Goal: Register for event/course

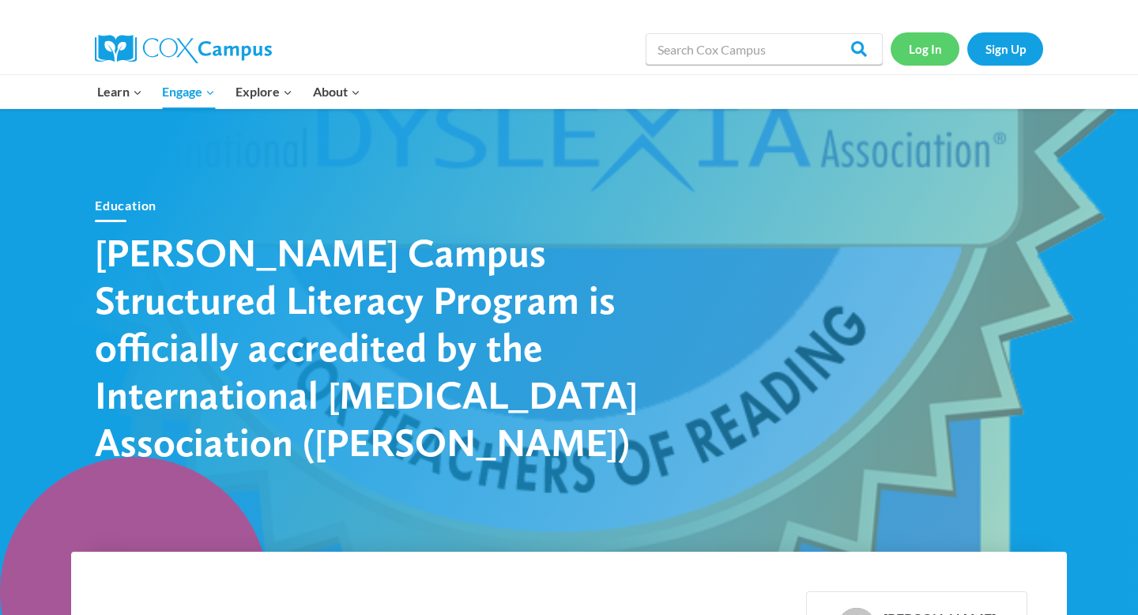
click at [911, 59] on link "Log In" at bounding box center [925, 48] width 69 height 32
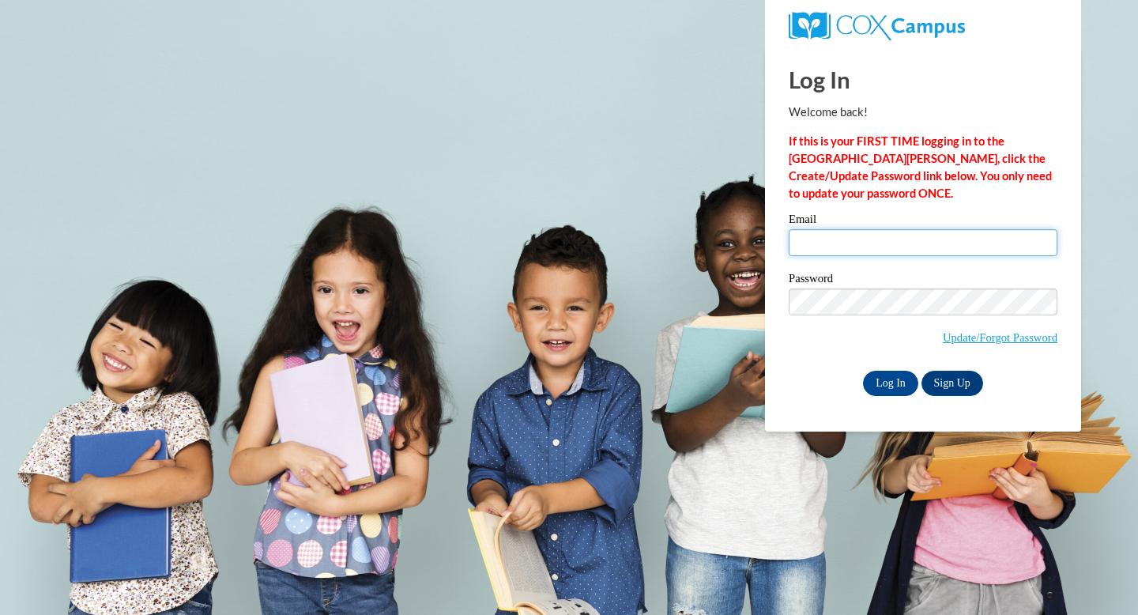
click at [816, 242] on input "Email" at bounding box center [923, 242] width 269 height 27
type input "christy.goff@woodlands-school.org"
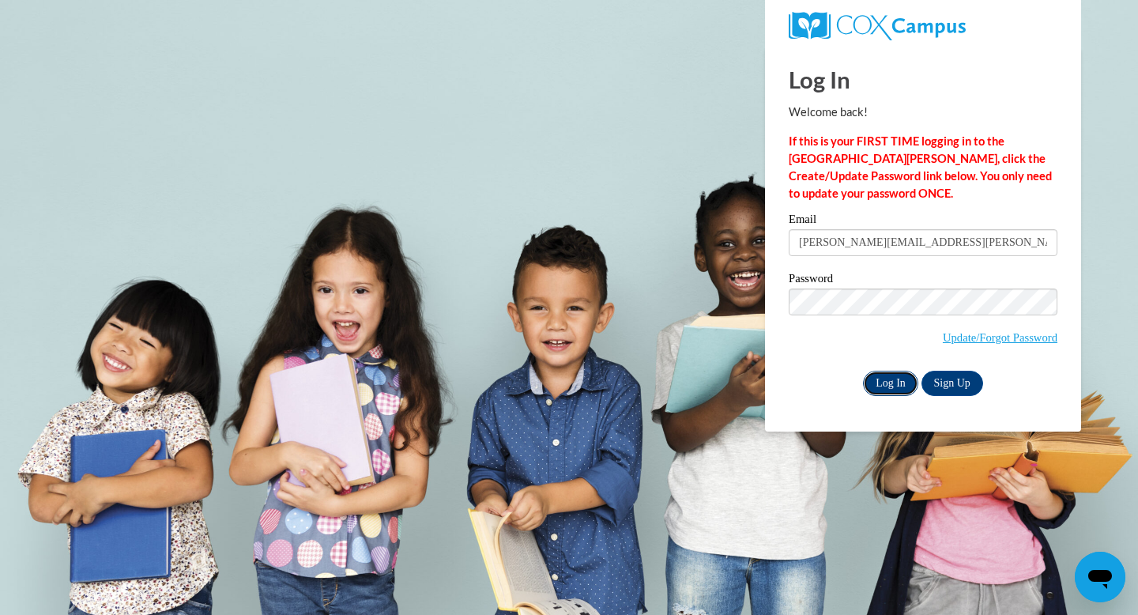
click at [898, 384] on input "Log In" at bounding box center [890, 383] width 55 height 25
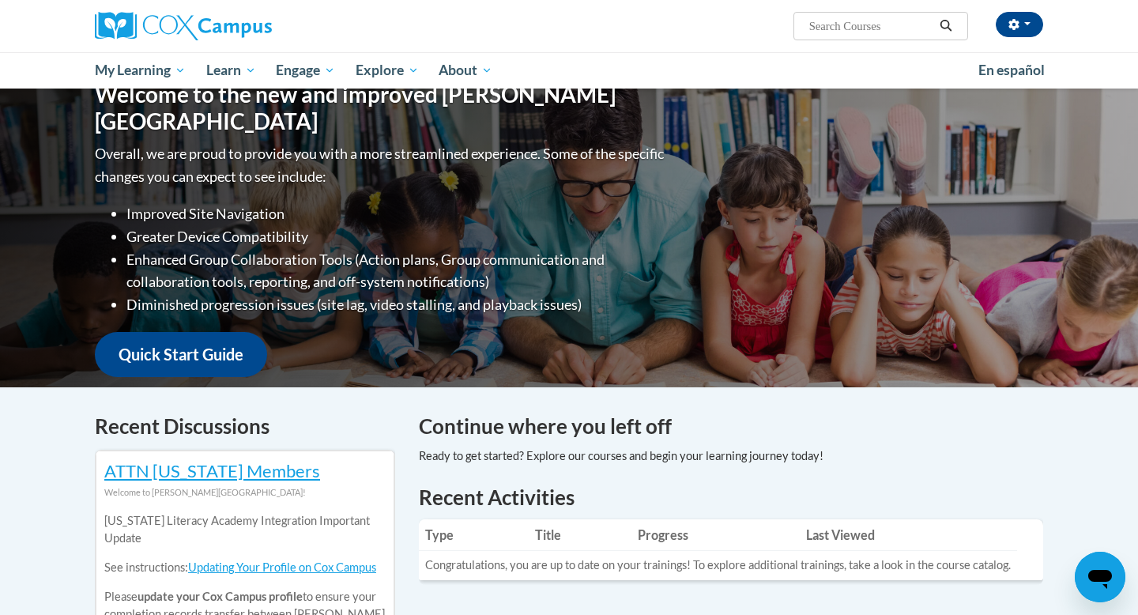
scroll to position [146, 0]
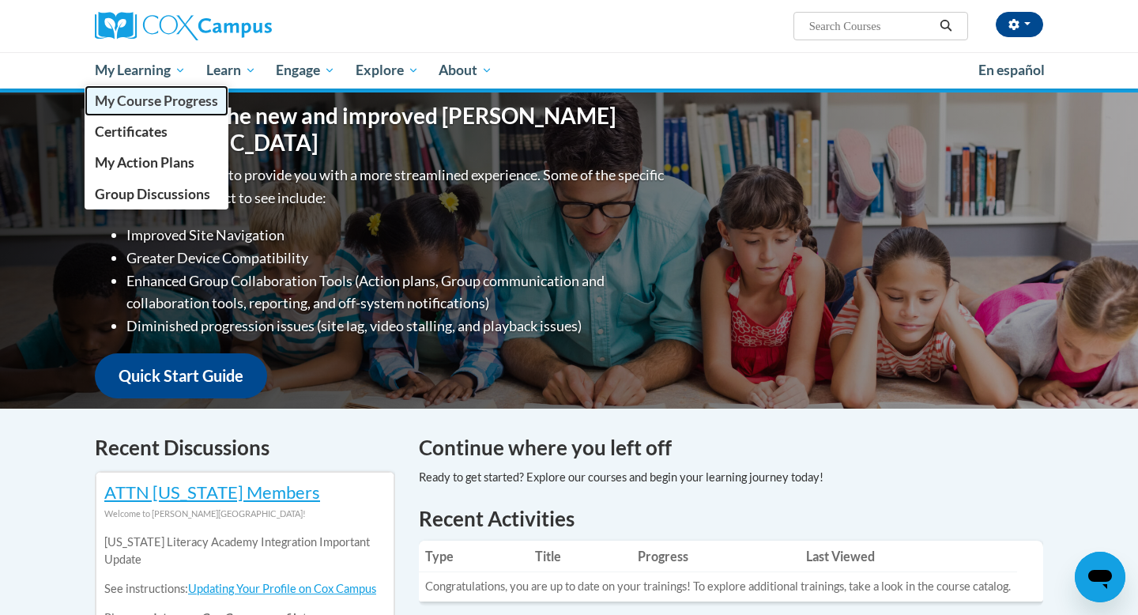
click at [167, 99] on span "My Course Progress" at bounding box center [156, 100] width 123 height 17
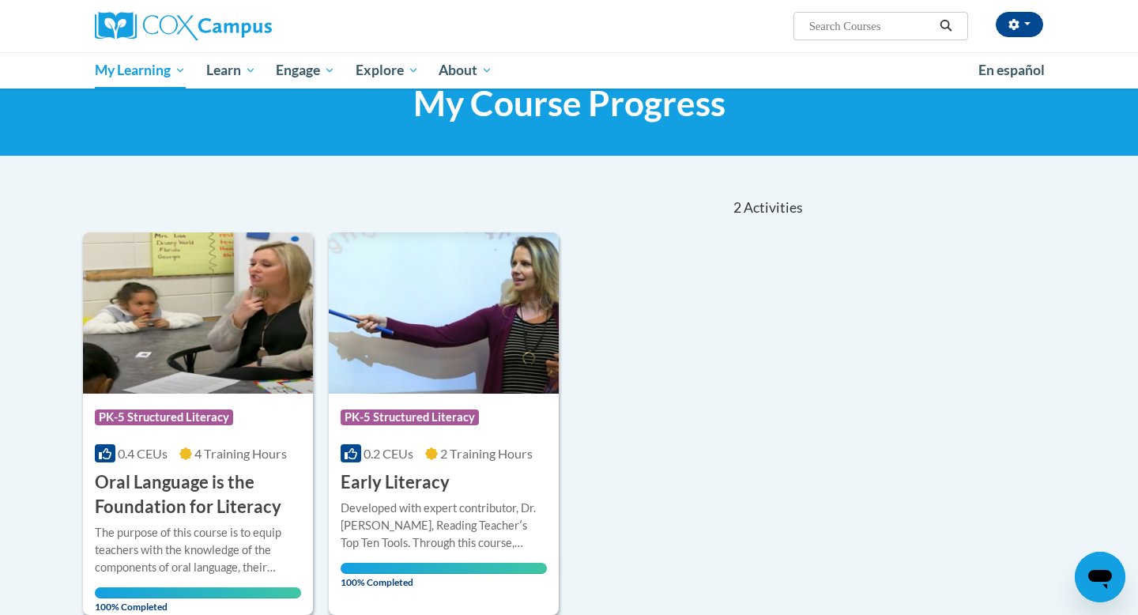
scroll to position [46, 0]
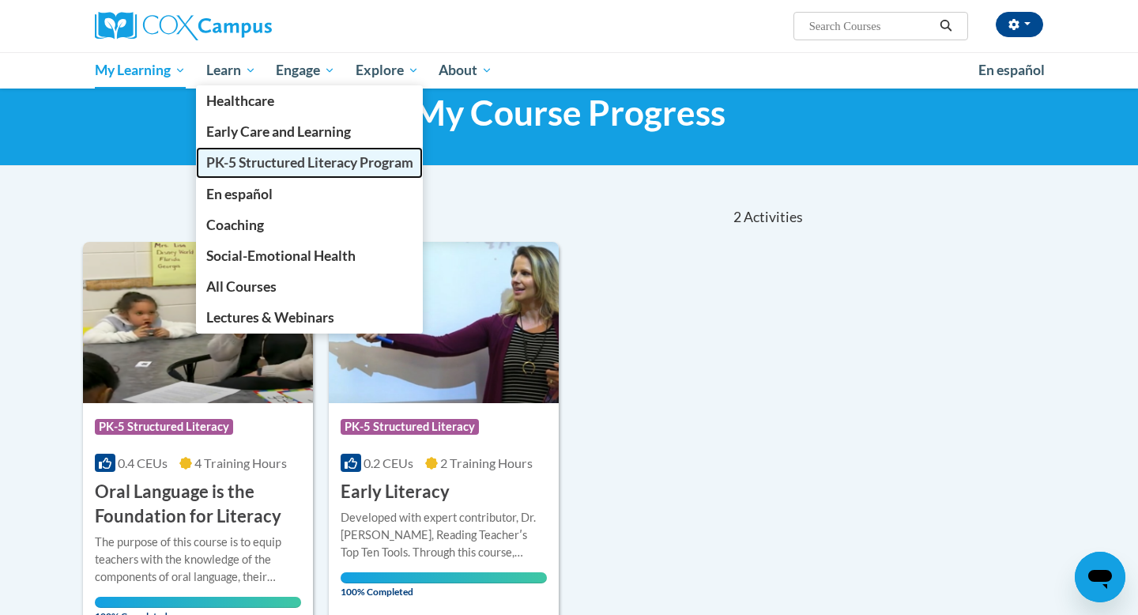
click at [243, 160] on span "PK-5 Structured Literacy Program" at bounding box center [309, 162] width 207 height 17
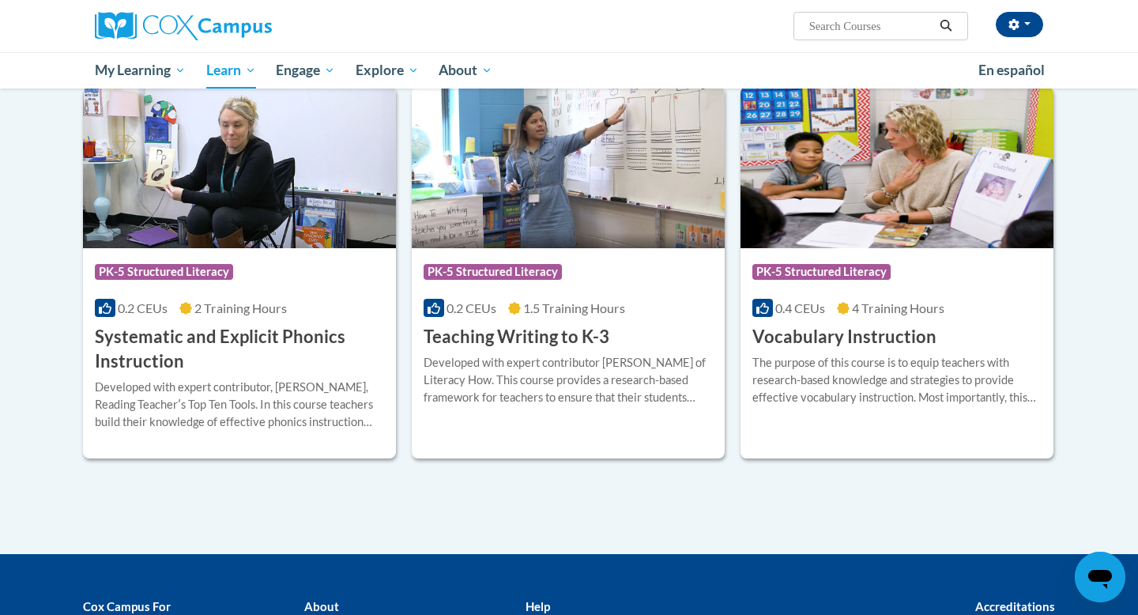
scroll to position [1711, 0]
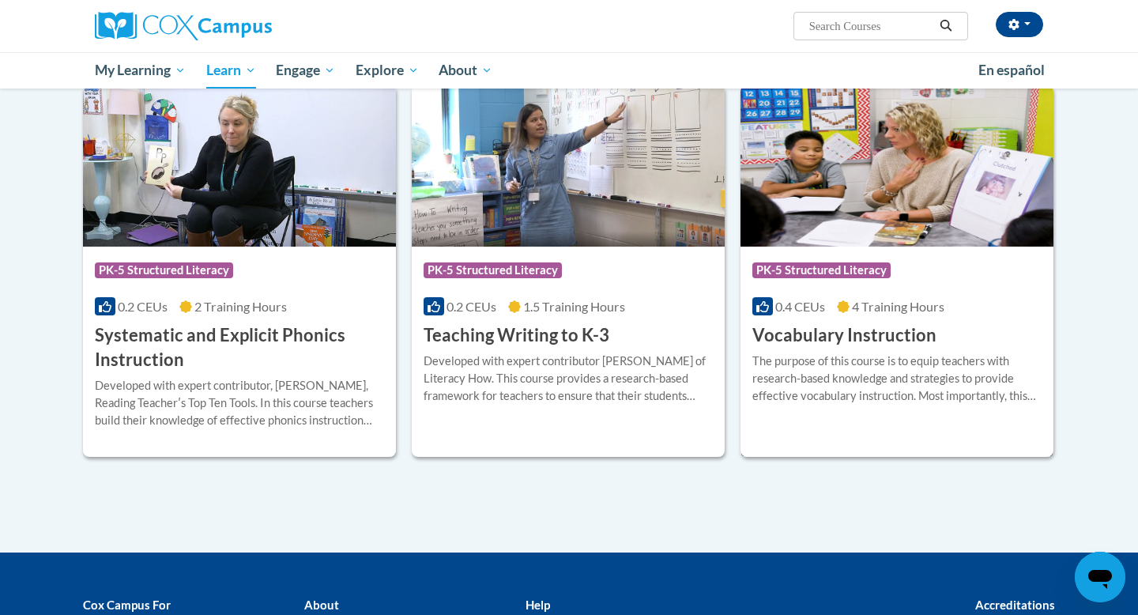
click at [825, 360] on div "The purpose of this course is to equip teachers with research-based knowledge a…" at bounding box center [897, 379] width 289 height 52
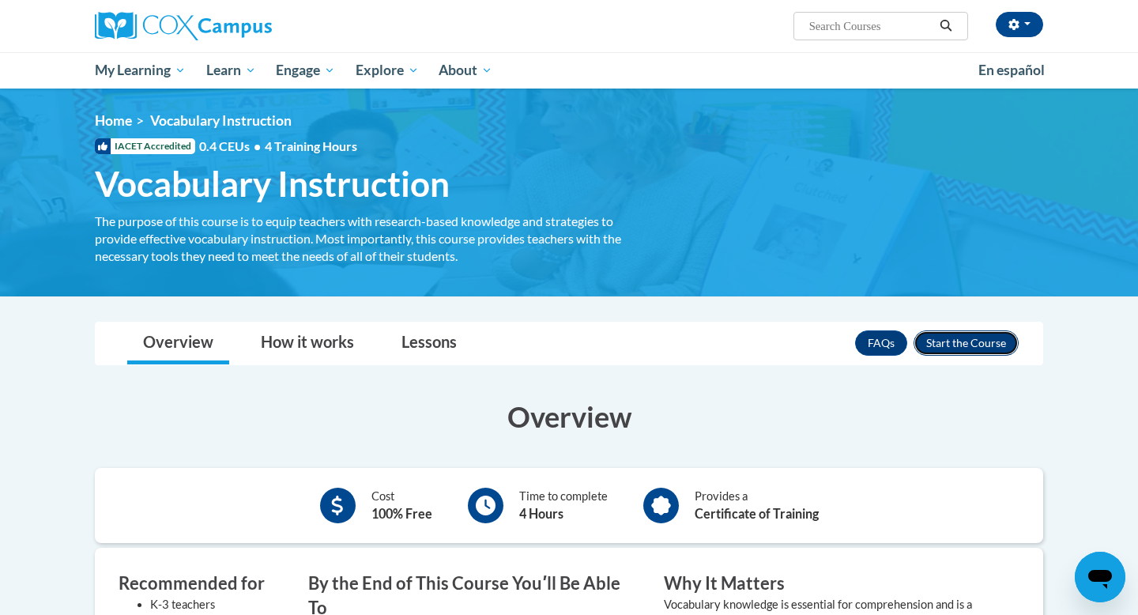
click at [953, 349] on button "Enroll" at bounding box center [966, 342] width 105 height 25
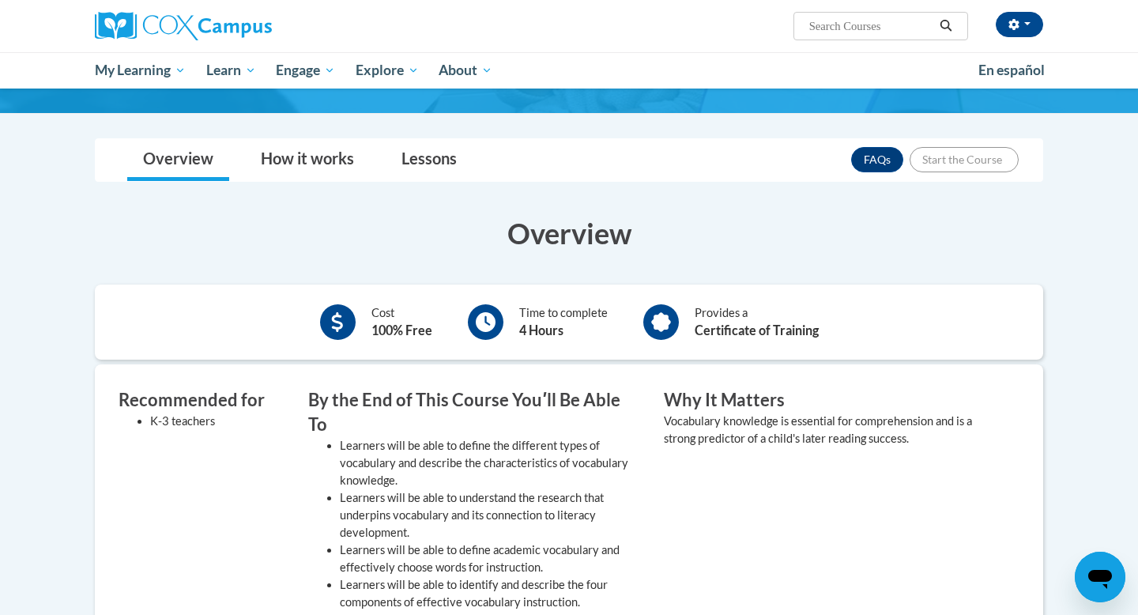
scroll to position [243, 0]
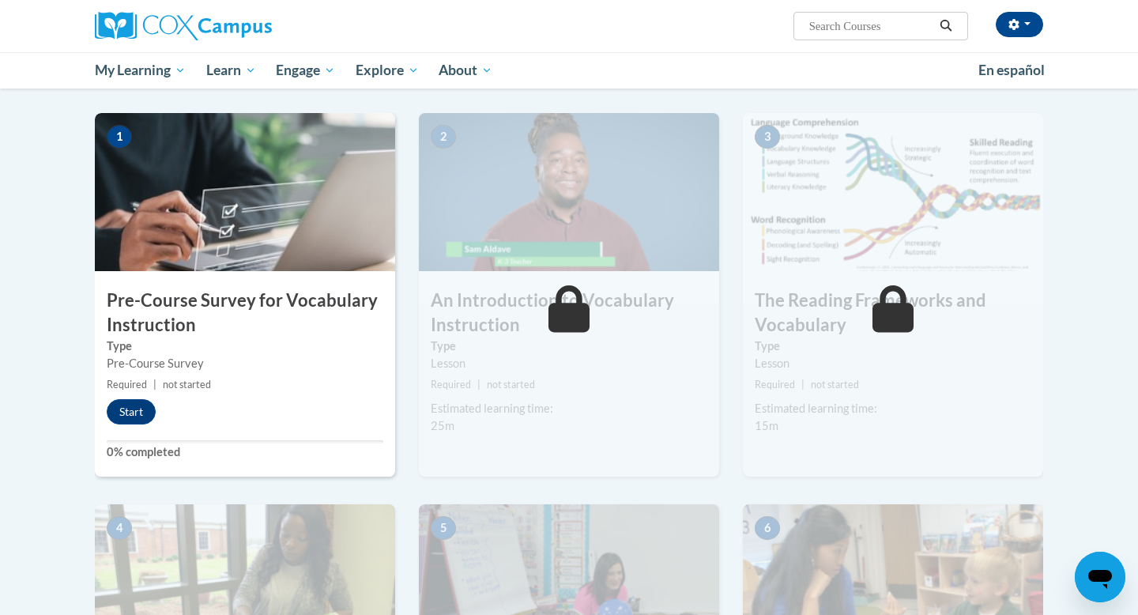
scroll to position [306, 0]
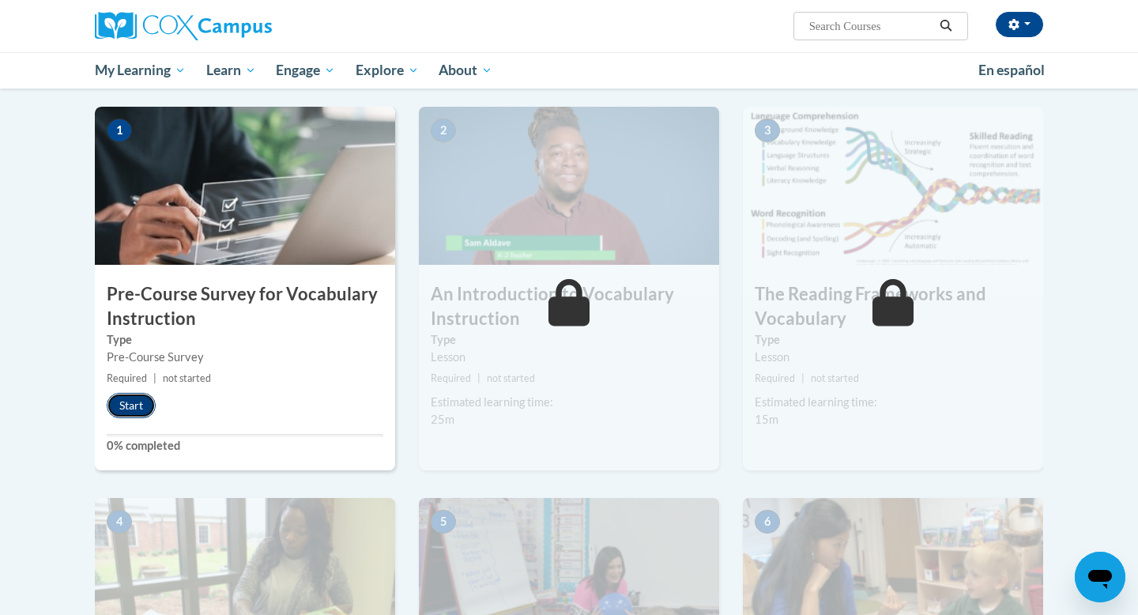
click at [135, 410] on button "Start" at bounding box center [131, 405] width 49 height 25
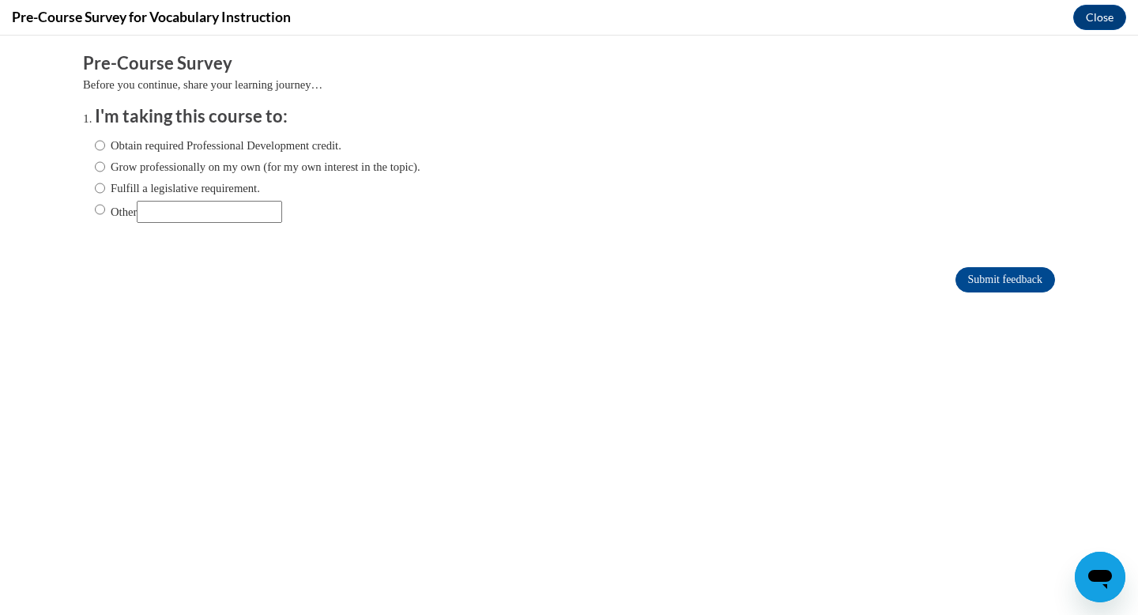
scroll to position [0, 0]
click at [96, 210] on input "Other" at bounding box center [100, 209] width 10 height 17
radio input "true"
click at [165, 215] on input "Other" at bounding box center [209, 212] width 145 height 22
type input "A"
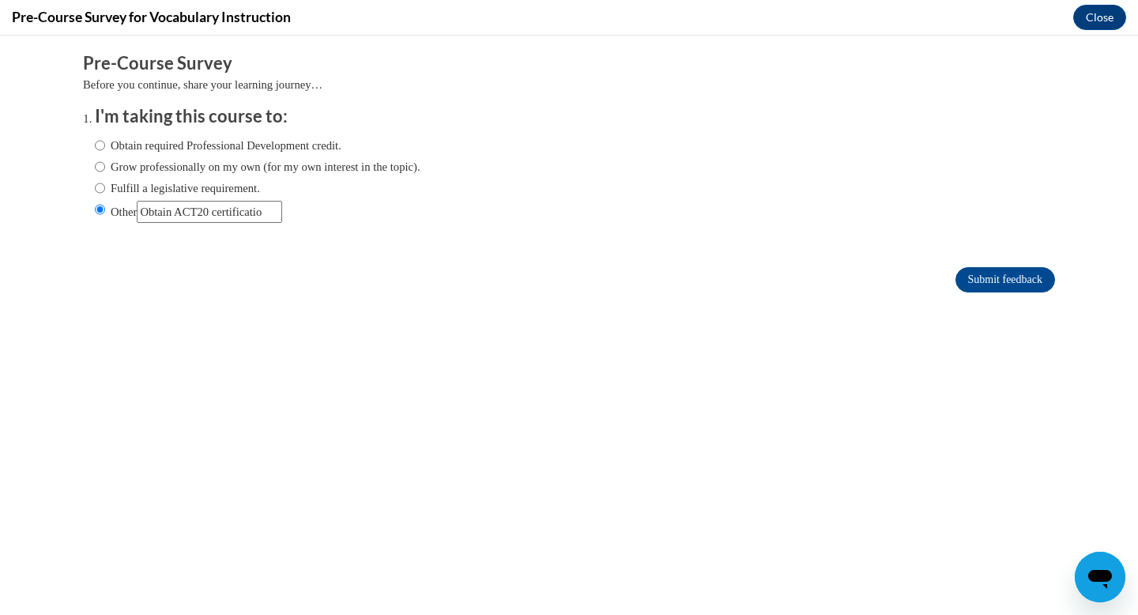
scroll to position [0, 9]
type input "Obtain ACT20 certification"
click at [1007, 285] on input "Submit feedback" at bounding box center [1006, 279] width 100 height 25
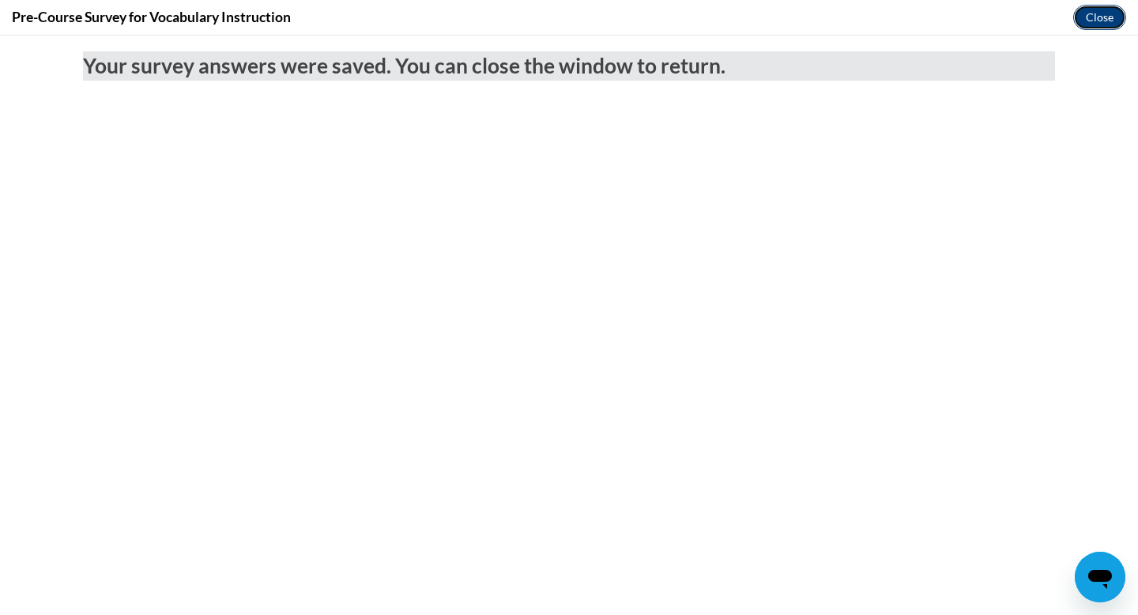
click at [1106, 15] on button "Close" at bounding box center [1100, 17] width 53 height 25
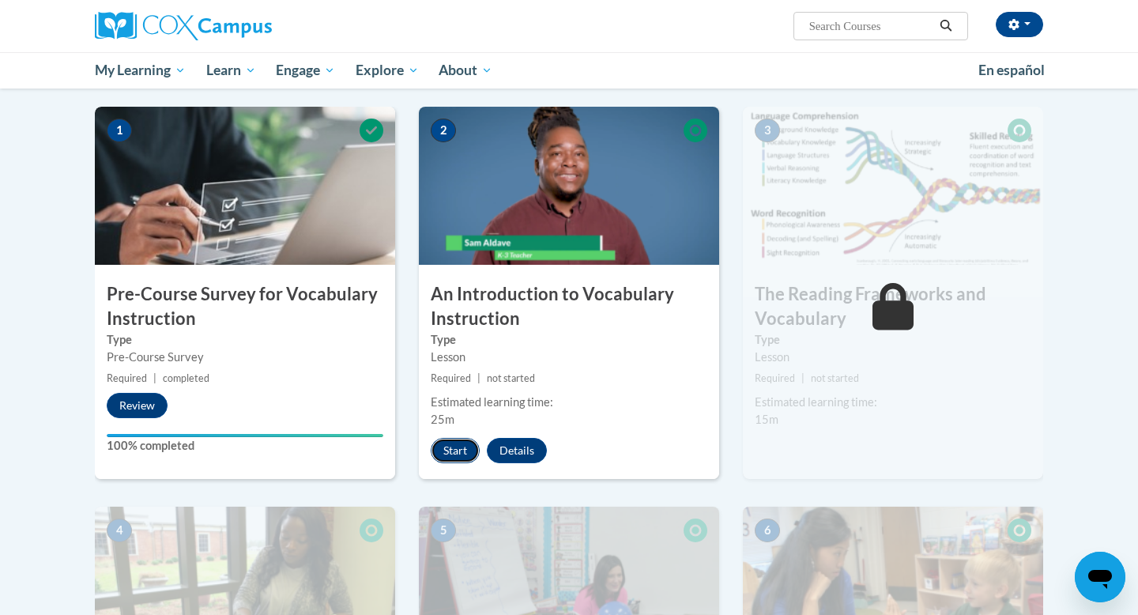
click at [442, 451] on button "Start" at bounding box center [455, 450] width 49 height 25
